Goal: Task Accomplishment & Management: Complete application form

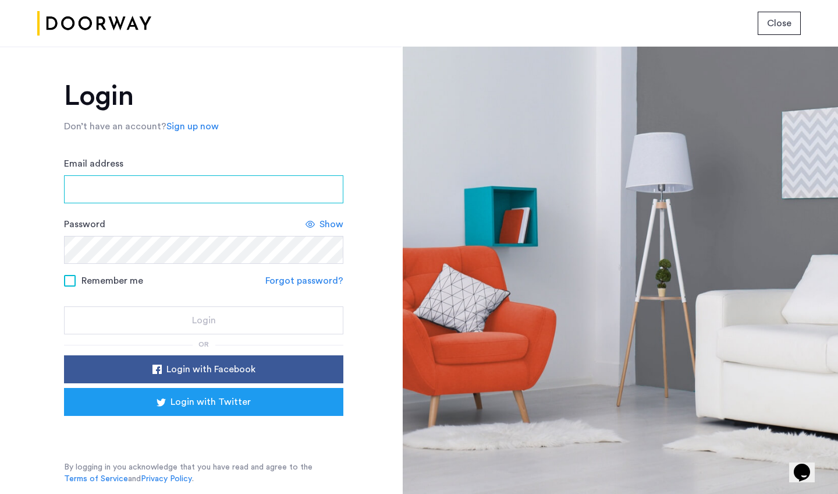
drag, startPoint x: 118, startPoint y: 200, endPoint x: 118, endPoint y: 192, distance: 8.8
click at [118, 192] on input "Email address" at bounding box center [203, 189] width 279 height 28
type input "**********"
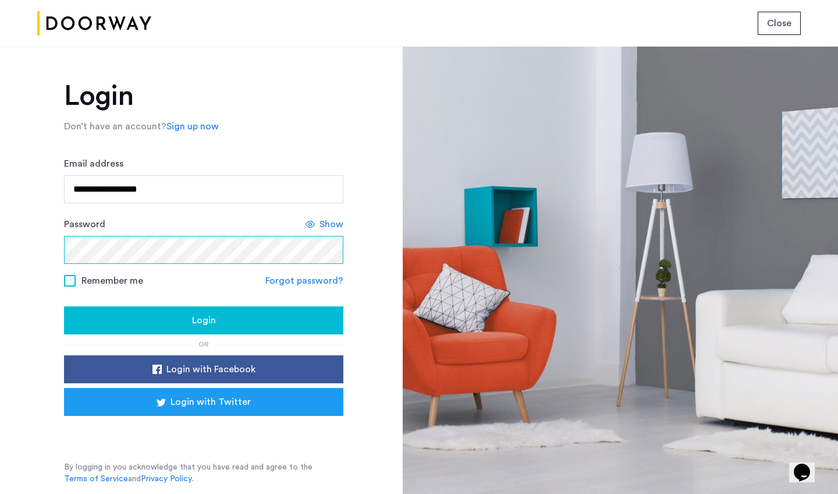
click at [204, 321] on button "Login" at bounding box center [203, 320] width 279 height 28
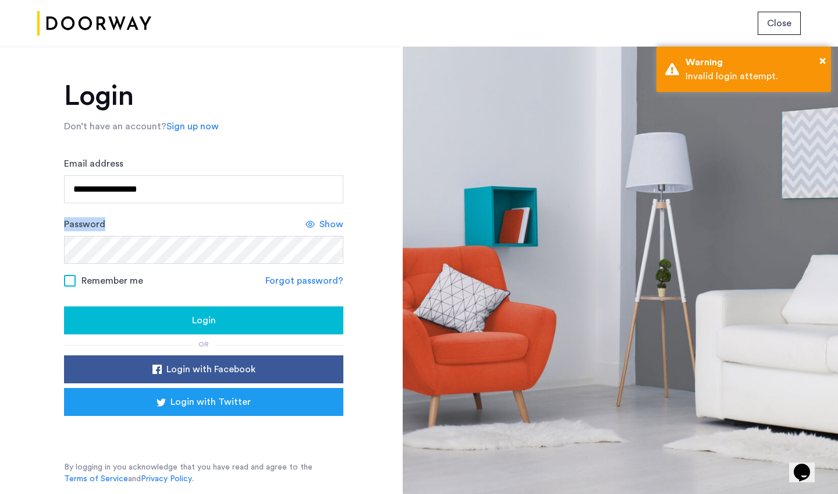
drag, startPoint x: 327, startPoint y: 217, endPoint x: 320, endPoint y: 214, distance: 7.6
click at [320, 214] on form "**********" at bounding box center [203, 246] width 279 height 178
click at [322, 228] on span "Show" at bounding box center [332, 224] width 24 height 14
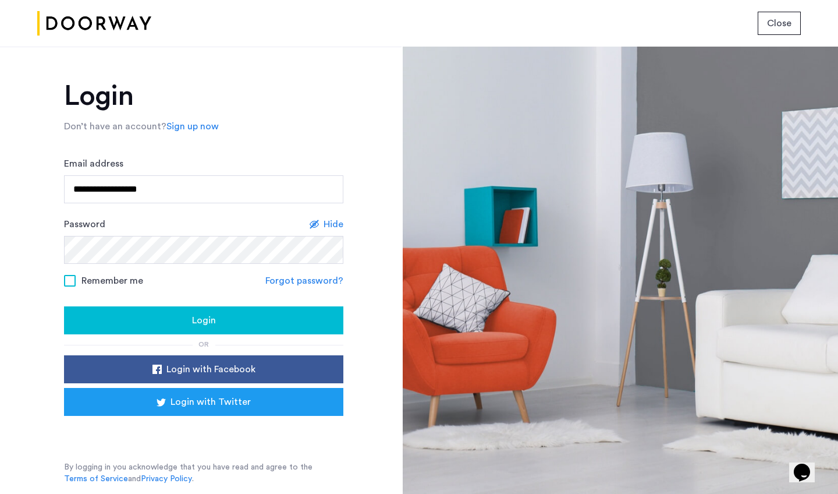
click at [258, 308] on button "Login" at bounding box center [203, 320] width 279 height 28
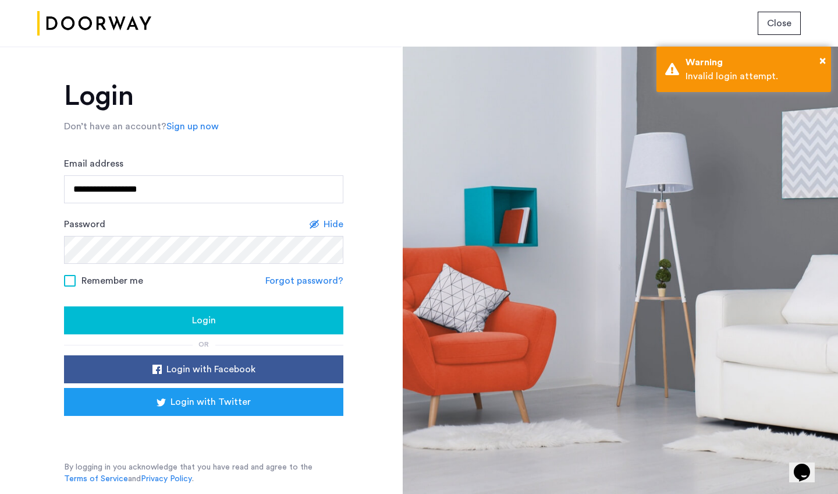
click at [258, 308] on button "Login" at bounding box center [203, 320] width 279 height 28
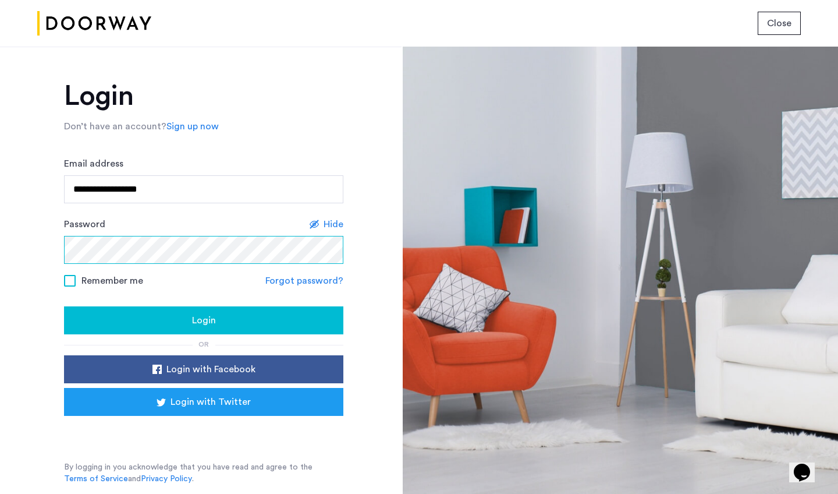
click at [204, 321] on button "Login" at bounding box center [203, 320] width 279 height 28
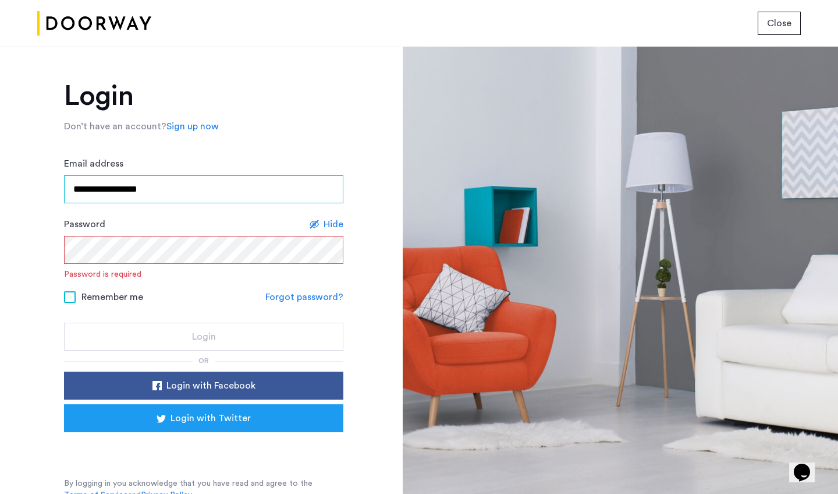
click at [123, 185] on input "**********" at bounding box center [203, 189] width 279 height 28
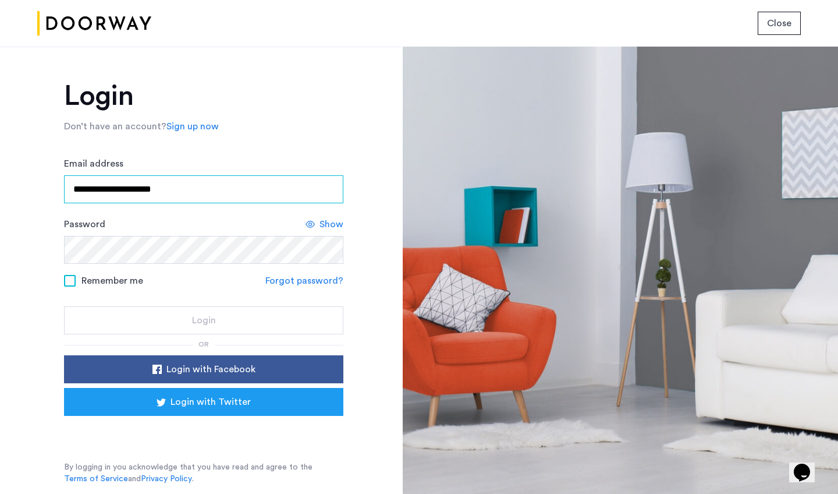
type input "**********"
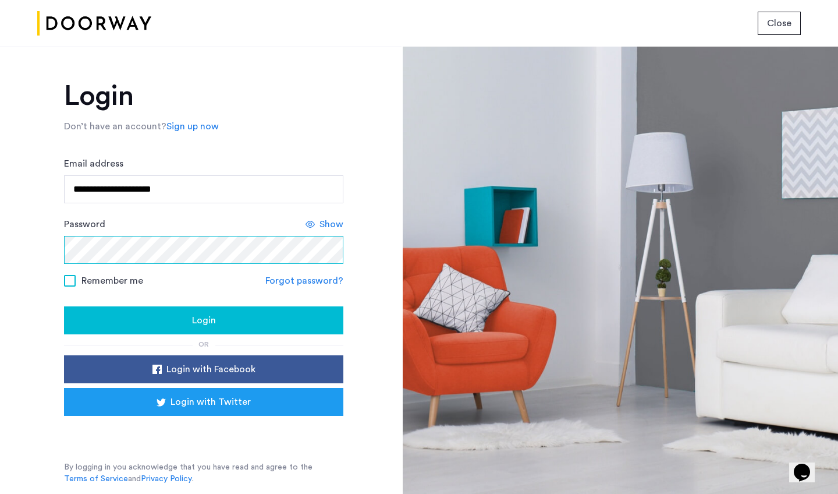
click at [204, 321] on button "Login" at bounding box center [203, 320] width 279 height 28
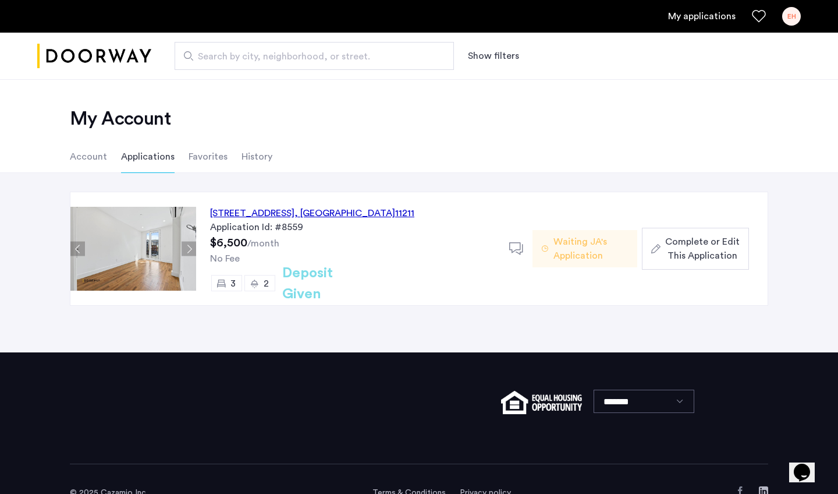
click at [740, 244] on button "Complete or Edit This Application" at bounding box center [695, 249] width 107 height 42
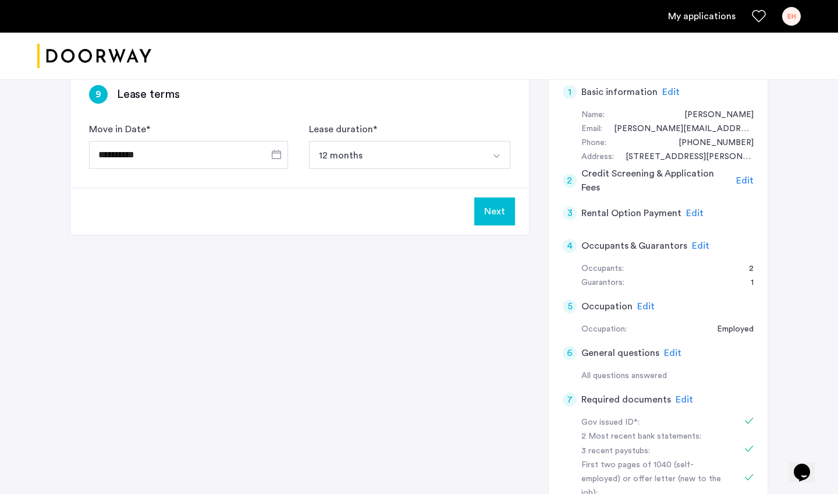
scroll to position [69, 0]
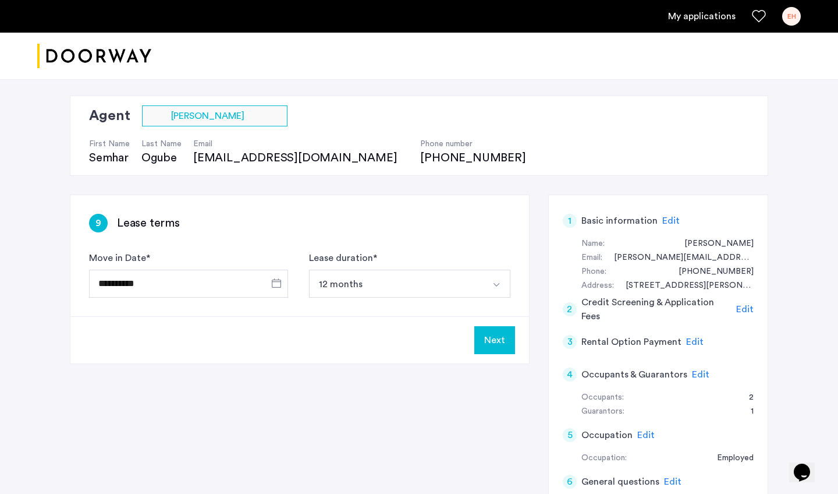
click at [666, 222] on span "Edit" at bounding box center [670, 220] width 17 height 9
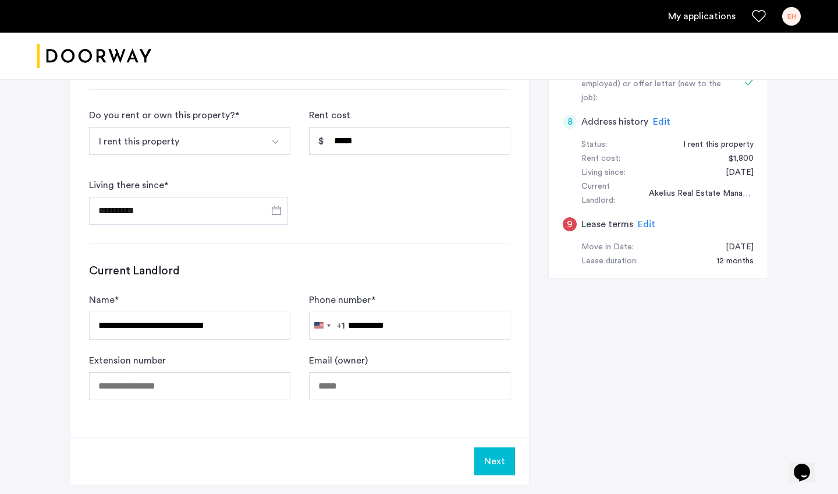
scroll to position [607, 0]
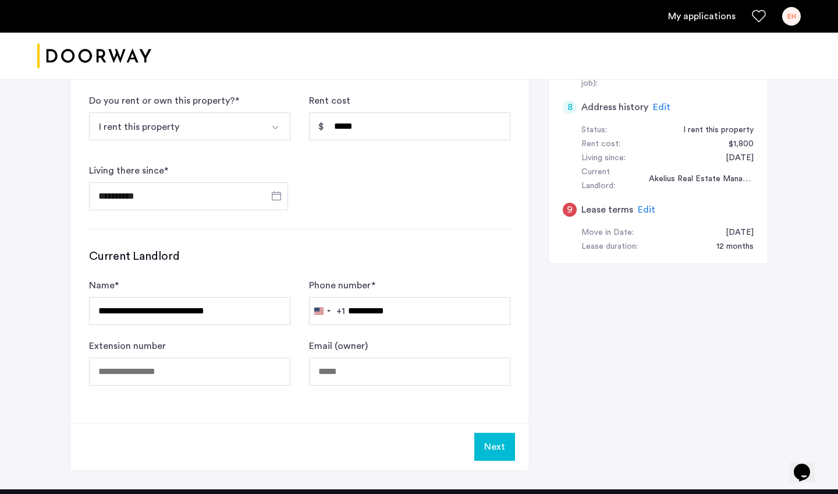
click at [504, 451] on button "Next" at bounding box center [494, 446] width 41 height 28
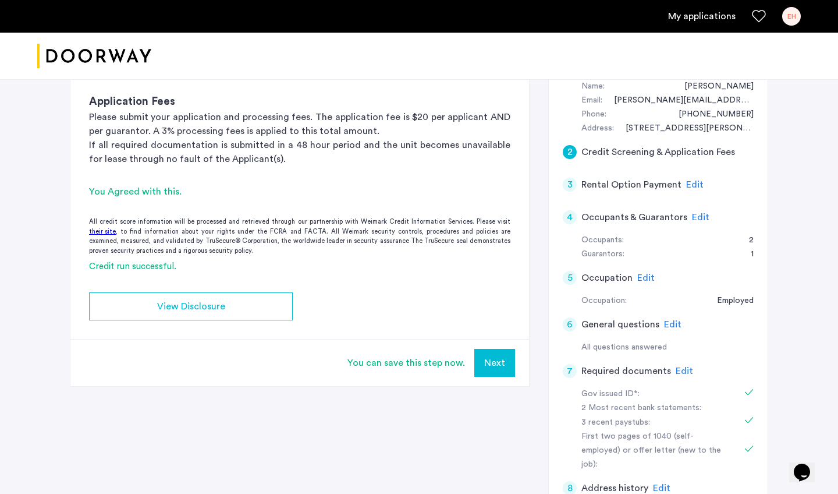
scroll to position [289, 0]
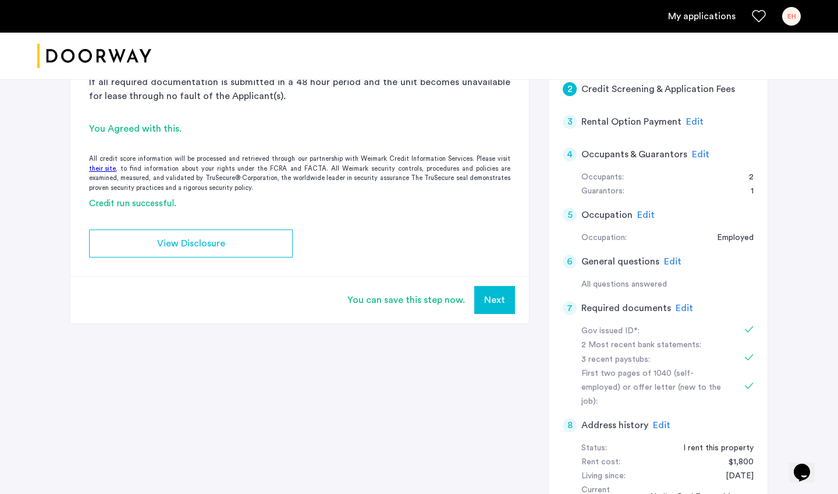
click at [504, 289] on button "Next" at bounding box center [494, 300] width 41 height 28
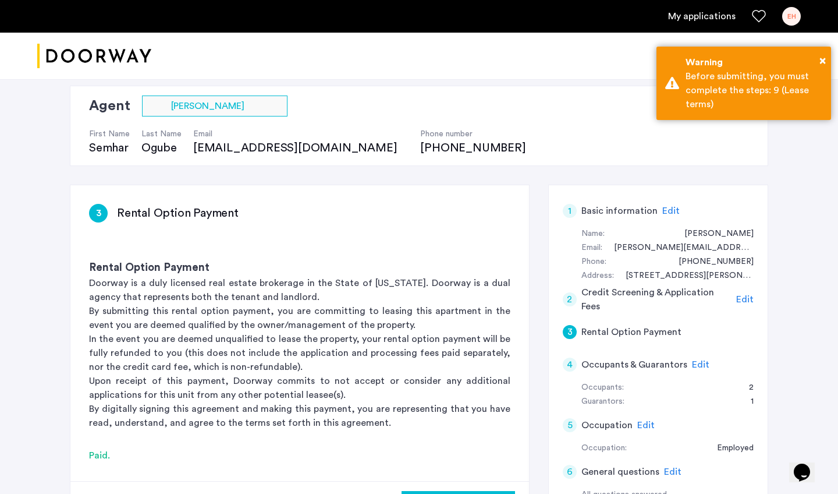
scroll to position [227, 0]
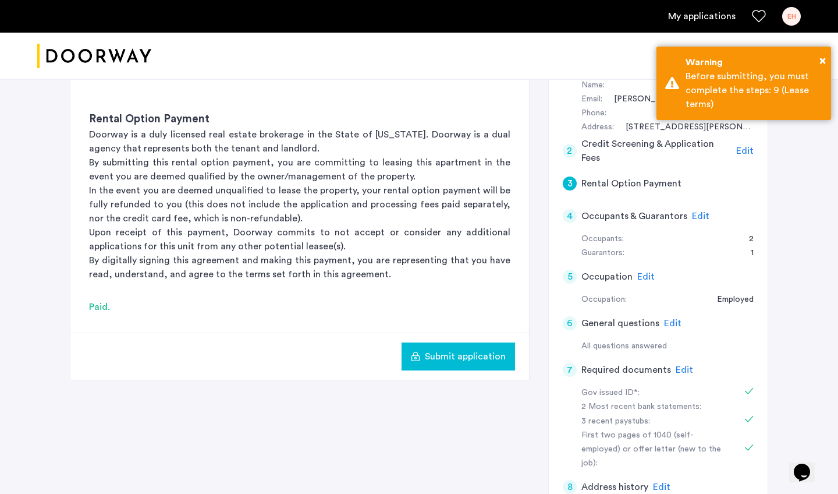
click at [700, 215] on span "Edit" at bounding box center [700, 215] width 17 height 9
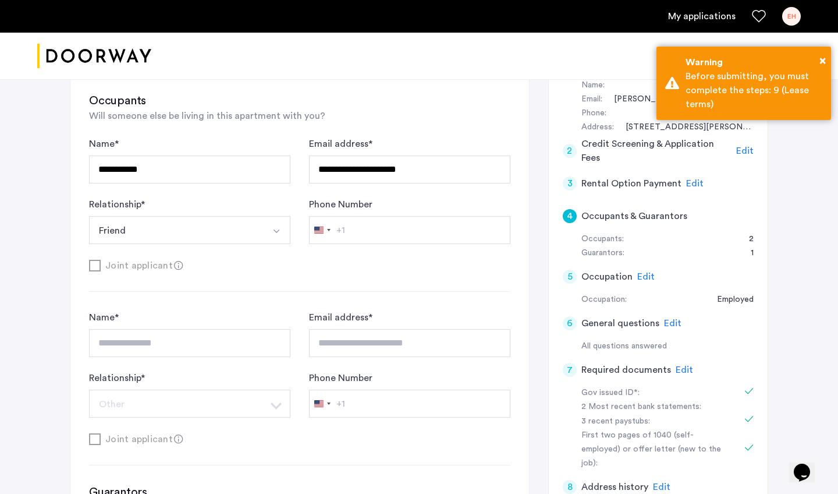
type input "**********"
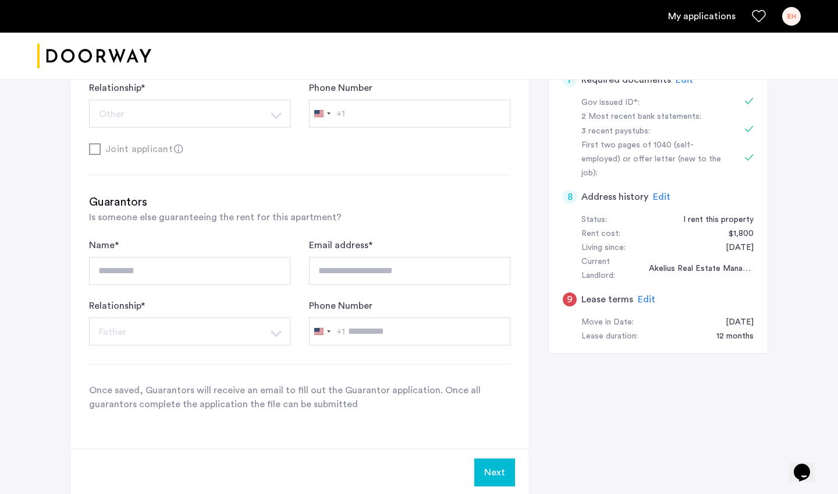
scroll to position [537, 0]
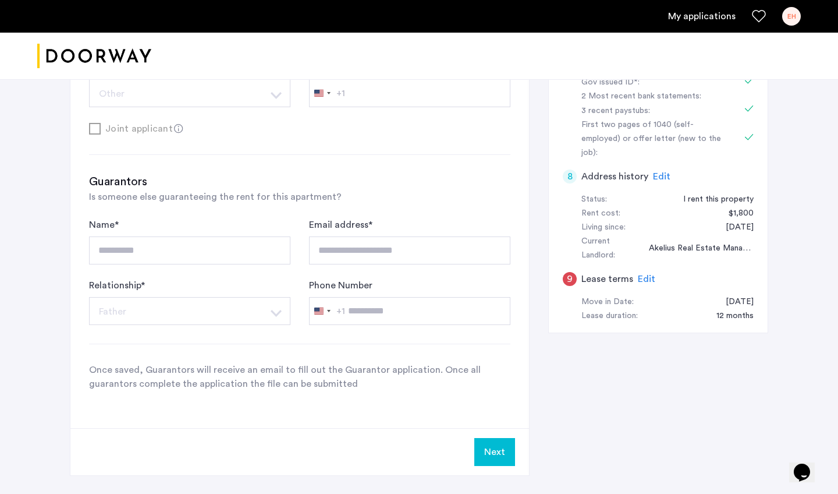
click at [490, 457] on button "Next" at bounding box center [494, 452] width 41 height 28
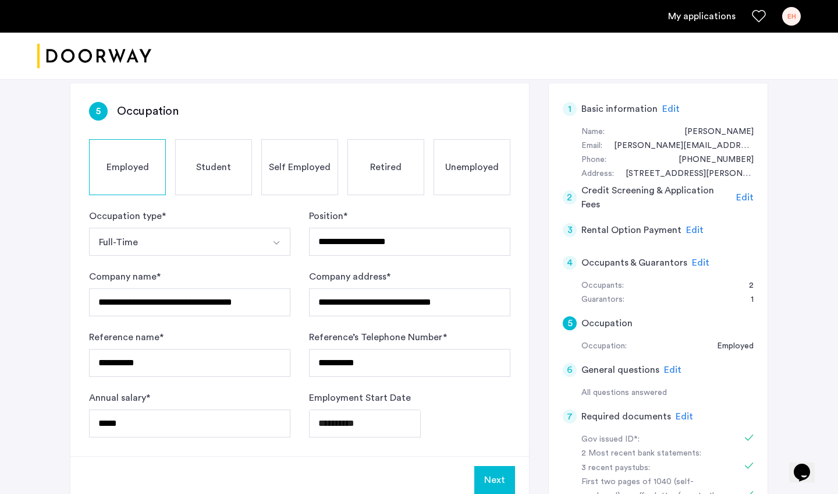
scroll to position [279, 0]
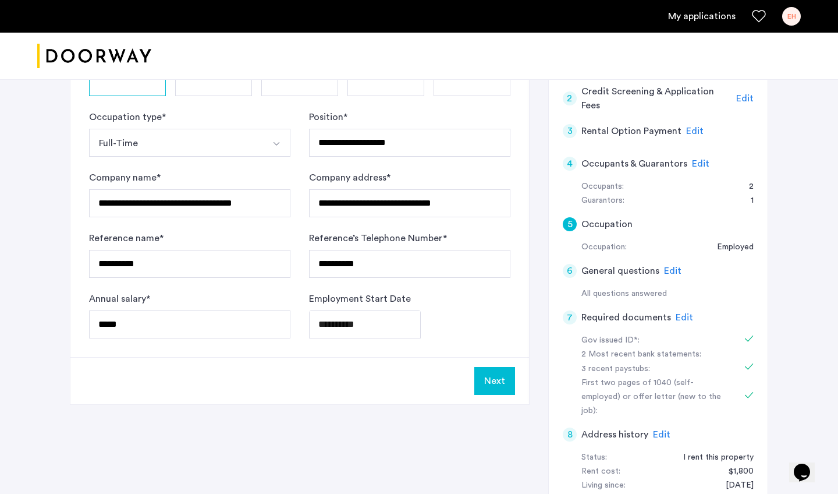
click at [498, 378] on button "Next" at bounding box center [494, 381] width 41 height 28
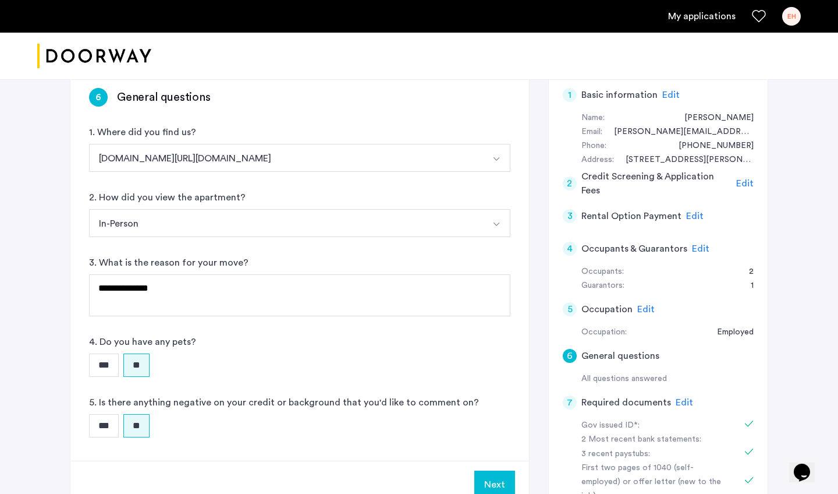
scroll to position [248, 0]
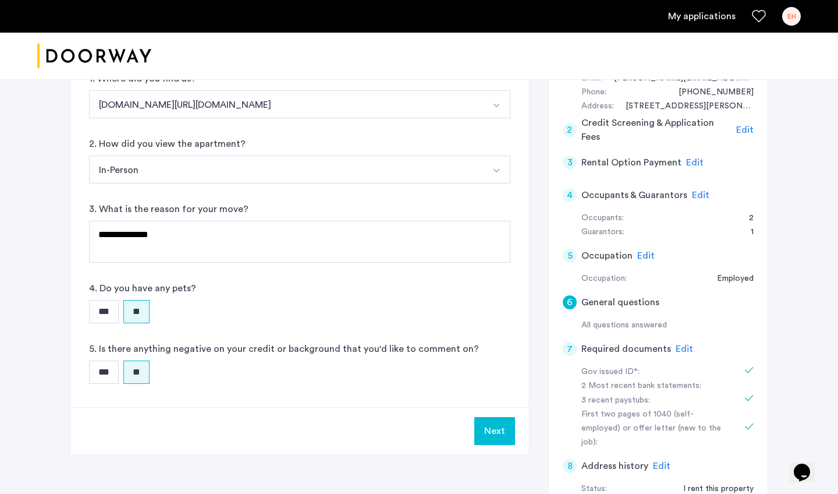
click at [502, 437] on button "Next" at bounding box center [494, 431] width 41 height 28
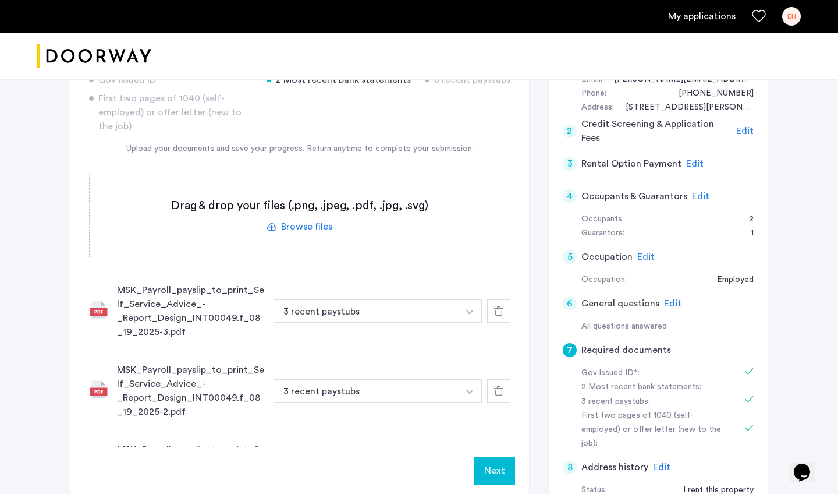
scroll to position [92, 0]
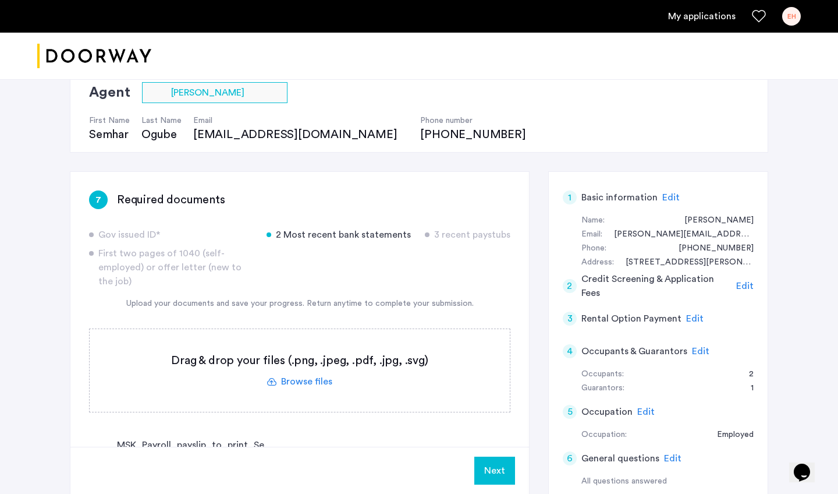
click at [669, 196] on span "Edit" at bounding box center [670, 197] width 17 height 9
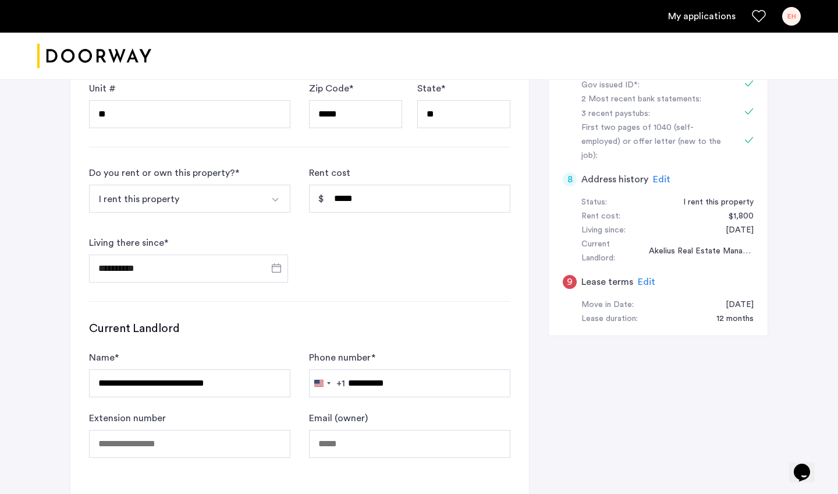
scroll to position [643, 0]
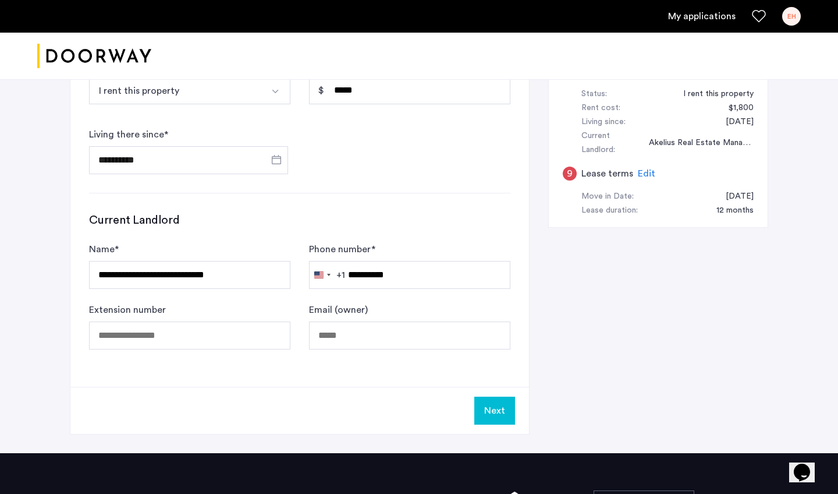
click at [478, 396] on button "Next" at bounding box center [494, 410] width 41 height 28
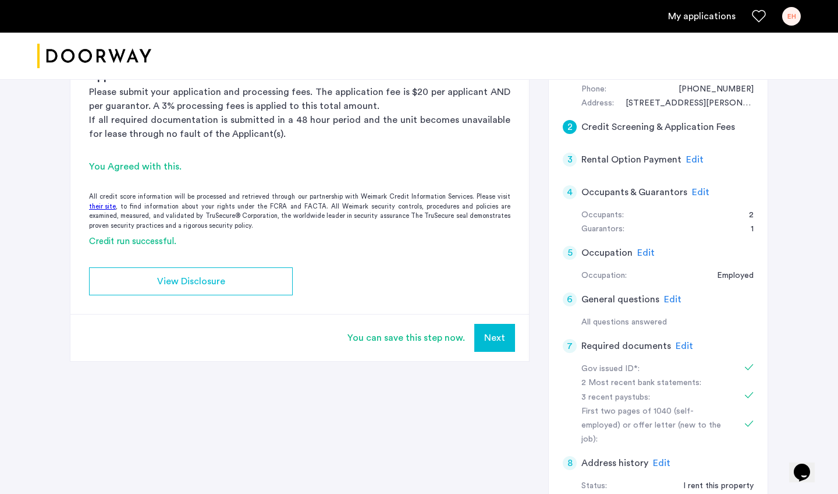
scroll to position [258, 0]
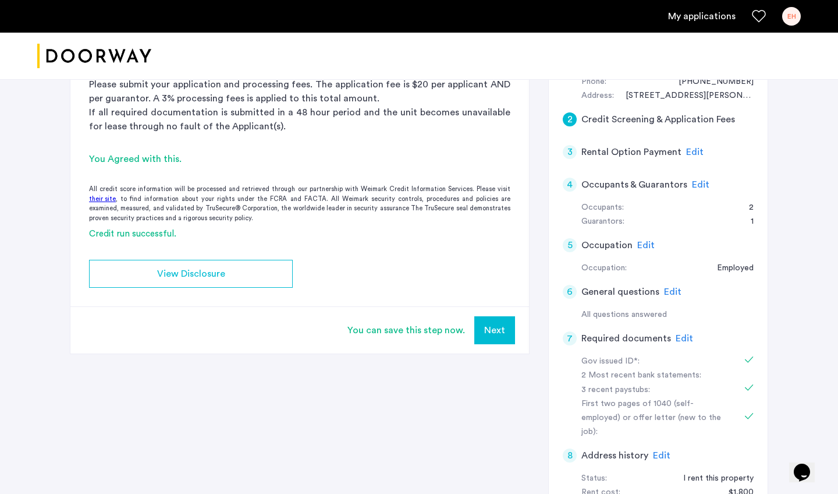
click at [507, 328] on button "Next" at bounding box center [494, 330] width 41 height 28
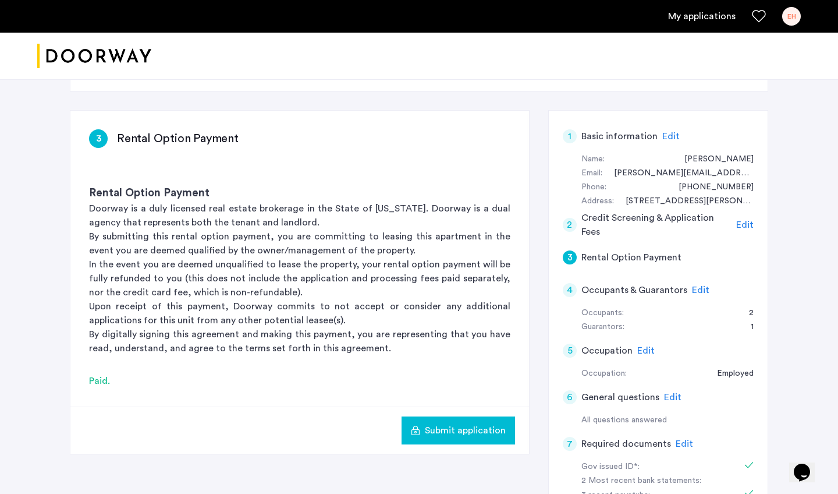
scroll to position [267, 0]
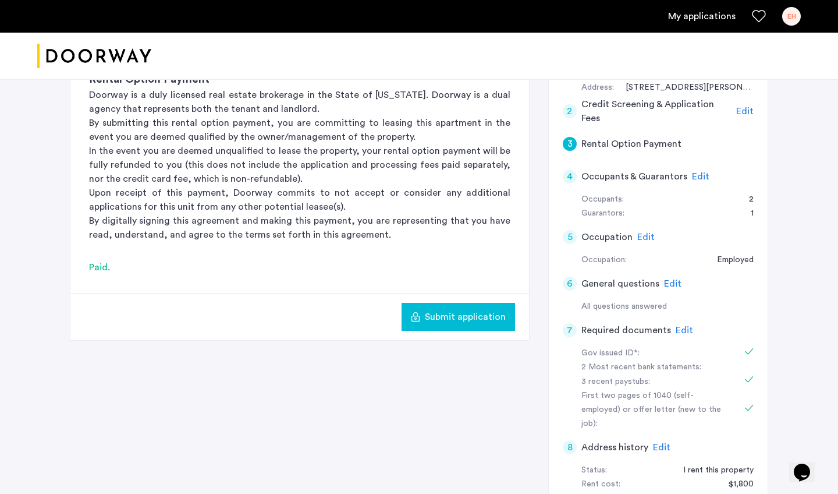
click at [694, 172] on span "Edit" at bounding box center [700, 176] width 17 height 9
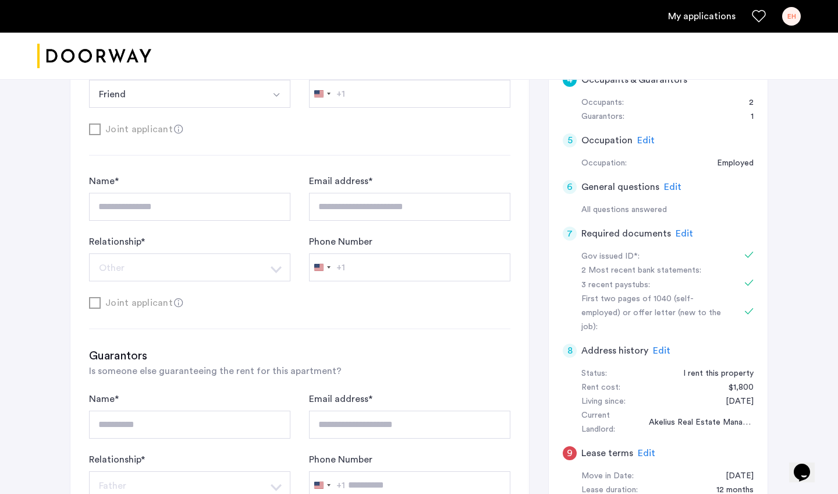
scroll to position [425, 0]
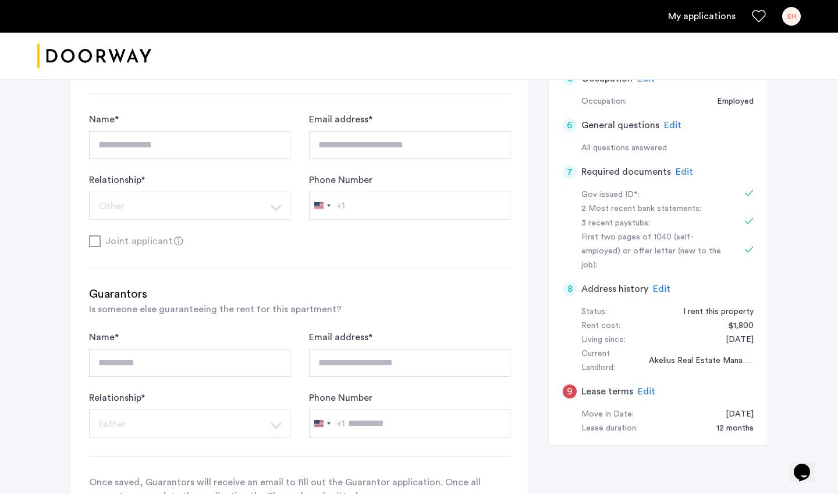
click at [665, 120] on span "Edit" at bounding box center [672, 124] width 17 height 9
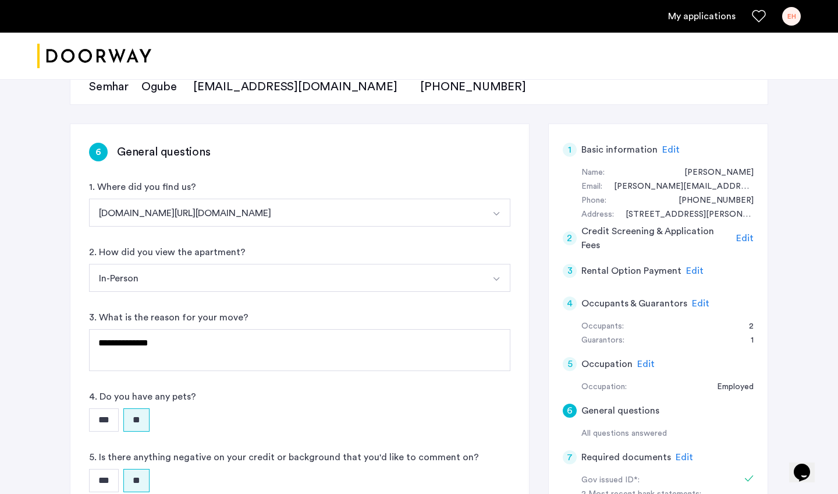
scroll to position [198, 0]
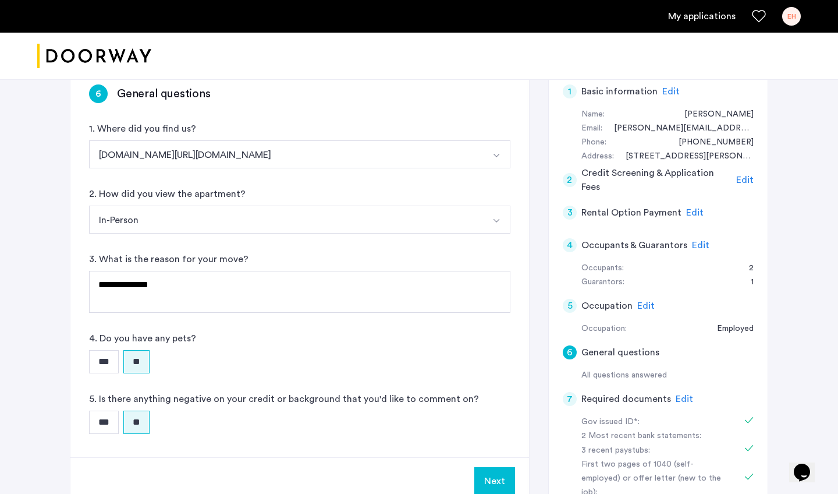
click at [503, 480] on button "Next" at bounding box center [494, 481] width 41 height 28
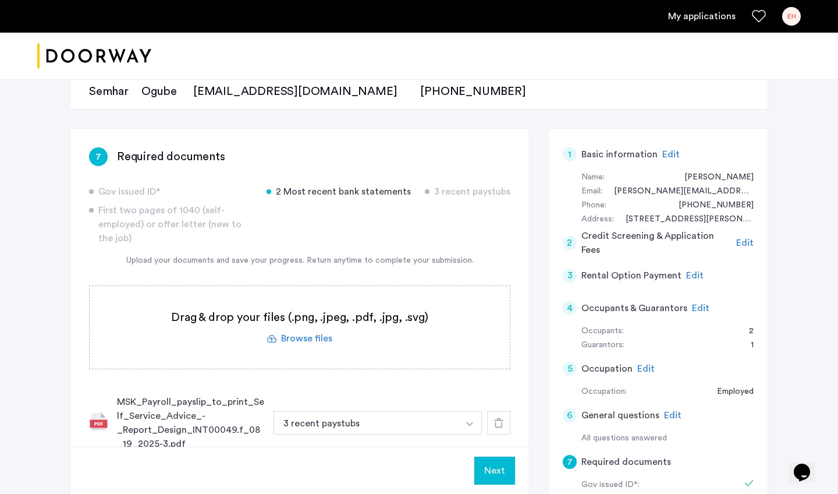
scroll to position [158, 0]
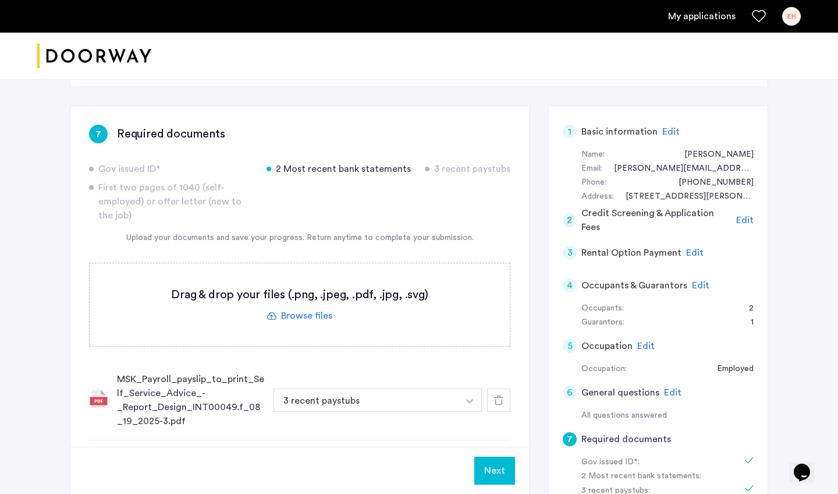
click at [307, 309] on label at bounding box center [300, 304] width 420 height 83
click at [0, 0] on input "file" at bounding box center [0, 0] width 0 height 0
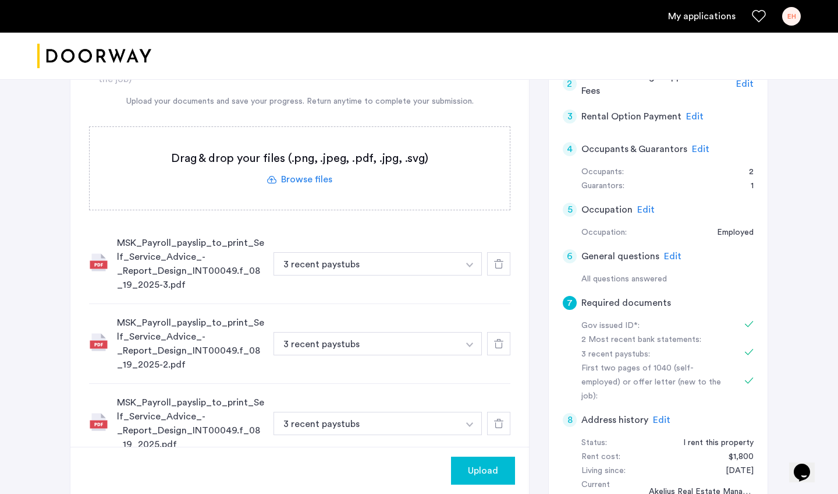
scroll to position [374, 0]
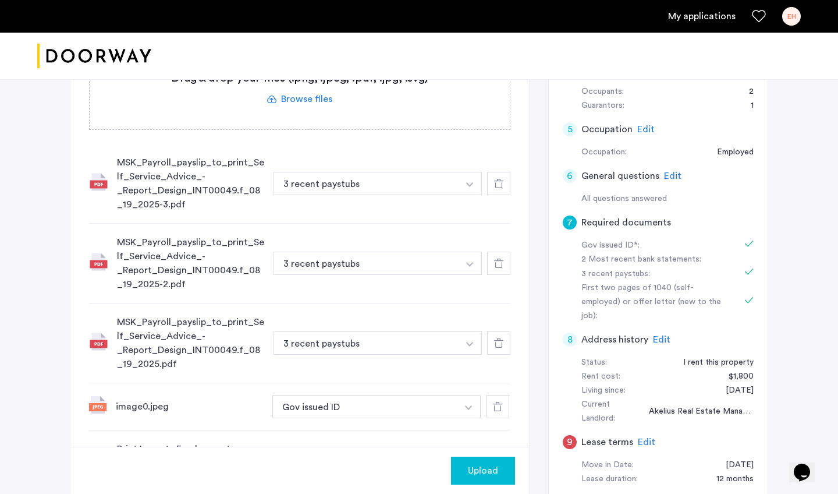
click at [317, 102] on label at bounding box center [300, 88] width 420 height 83
click at [0, 0] on input "file" at bounding box center [0, 0] width 0 height 0
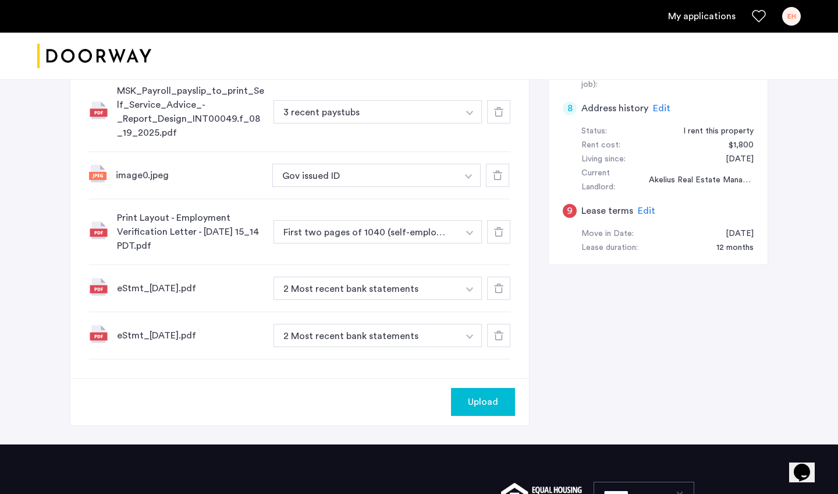
scroll to position [719, 0]
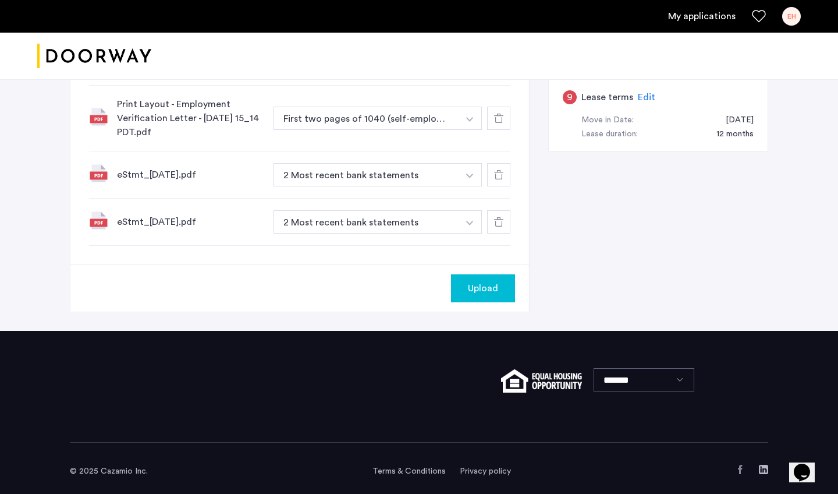
click at [486, 285] on span "Upload" at bounding box center [483, 288] width 30 height 14
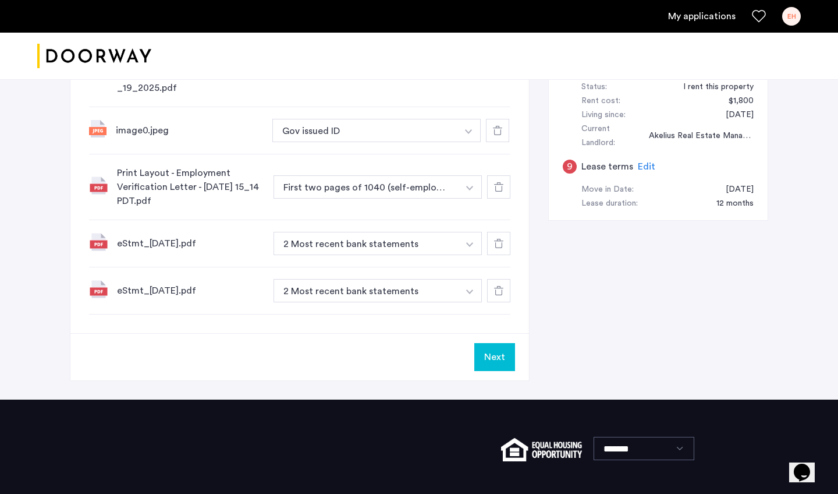
scroll to position [573, 0]
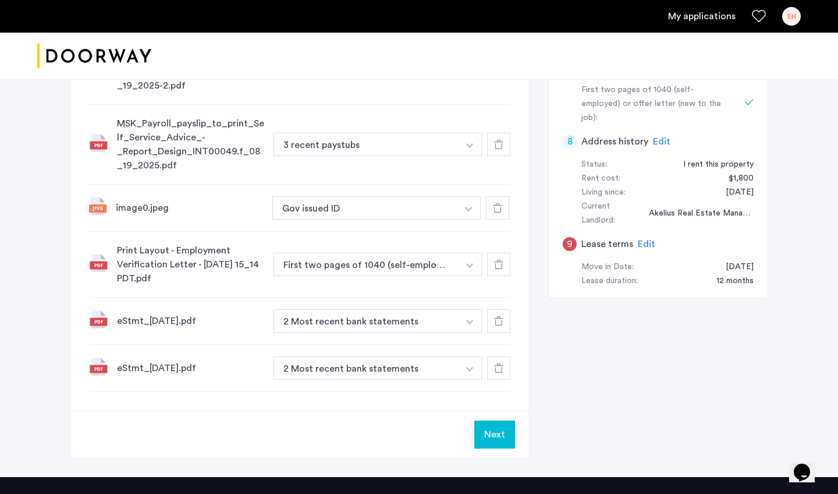
click at [489, 440] on button "Next" at bounding box center [494, 434] width 41 height 28
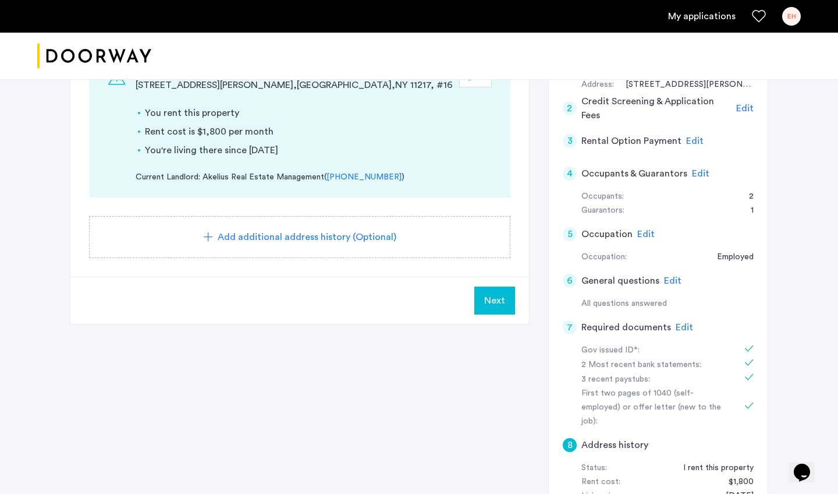
scroll to position [325, 0]
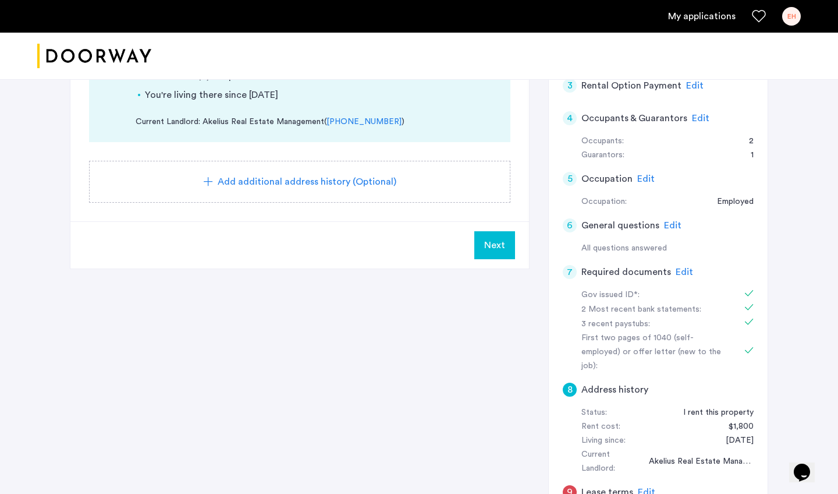
click at [509, 233] on button "Next" at bounding box center [494, 245] width 41 height 28
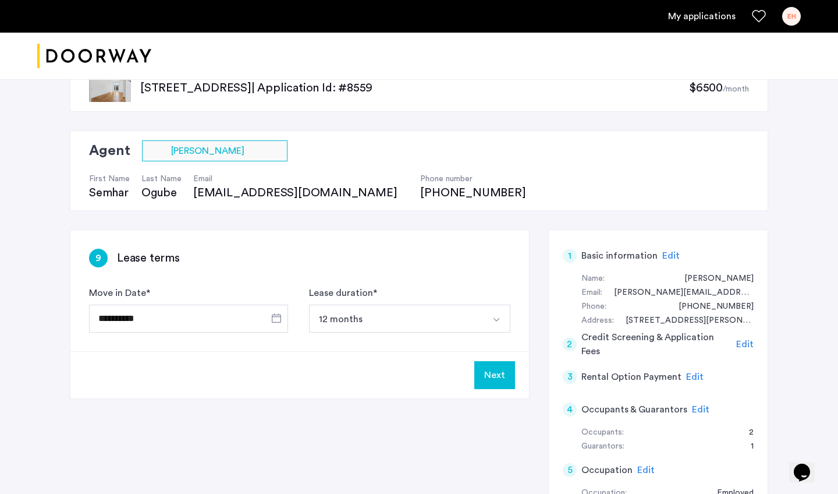
scroll to position [34, 0]
click at [505, 374] on button "Next" at bounding box center [494, 374] width 41 height 28
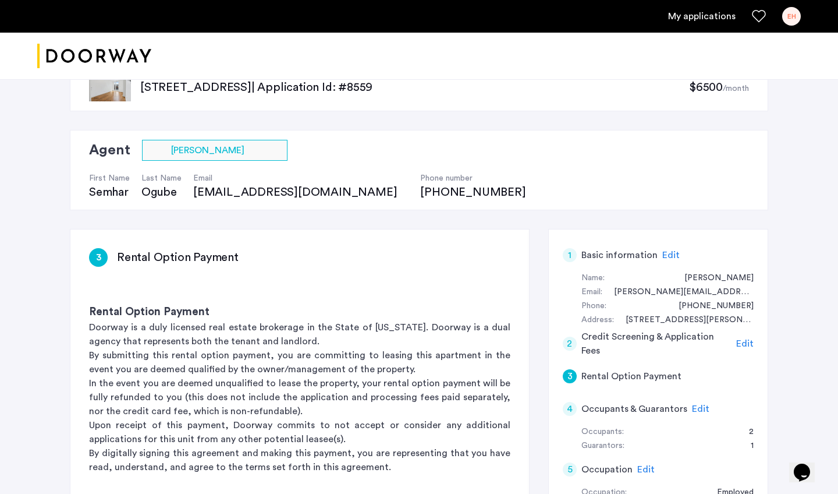
scroll to position [0, 0]
